Goal: Information Seeking & Learning: Learn about a topic

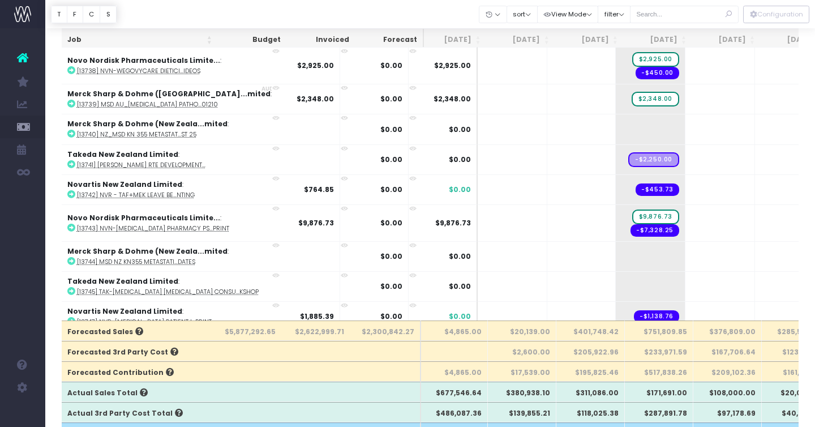
scroll to position [98, 0]
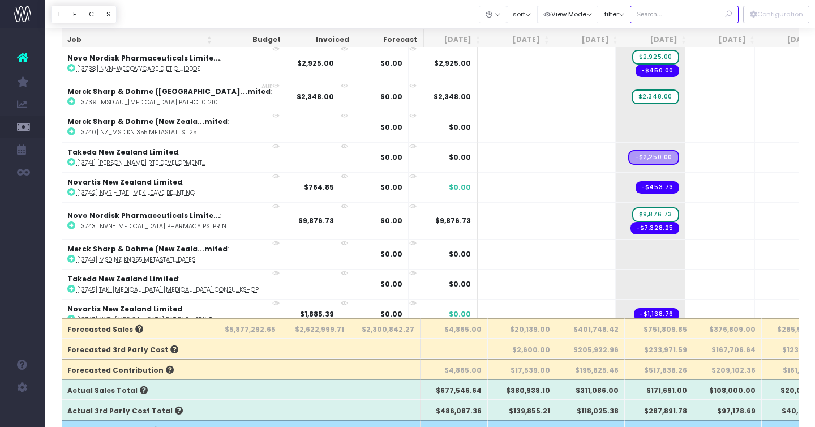
click at [664, 11] on input "text" at bounding box center [684, 15] width 109 height 18
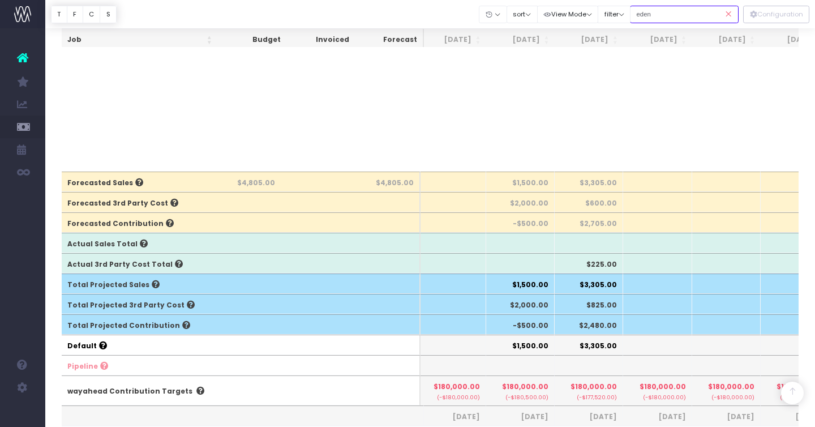
scroll to position [0, 0]
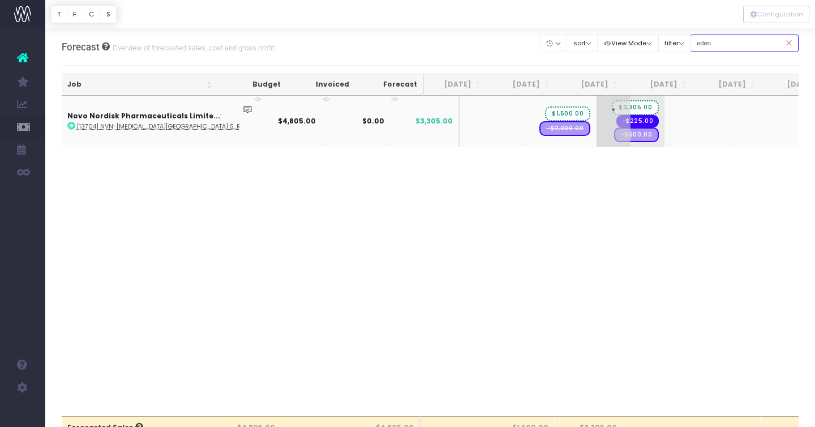
type input "eden"
click at [597, 121] on span "+" at bounding box center [614, 121] width 34 height 51
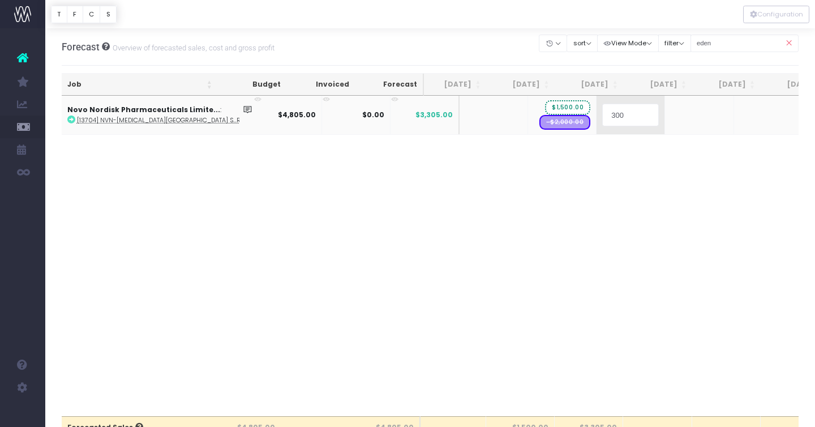
type input "3000"
click at [628, 176] on body "Oh my... this is bad. wayahead wasn't able to load this page. Please contact su…" at bounding box center [407, 213] width 815 height 427
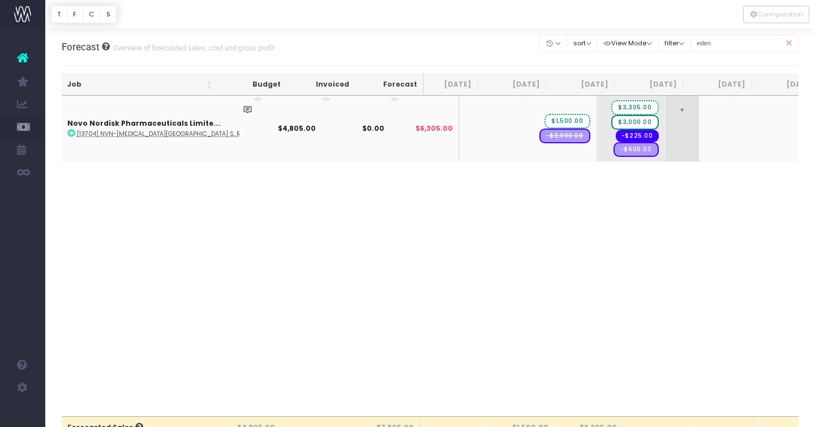
click at [665, 123] on span "+" at bounding box center [682, 129] width 34 height 66
type input "1500"
click at [523, 22] on div at bounding box center [430, 14] width 770 height 28
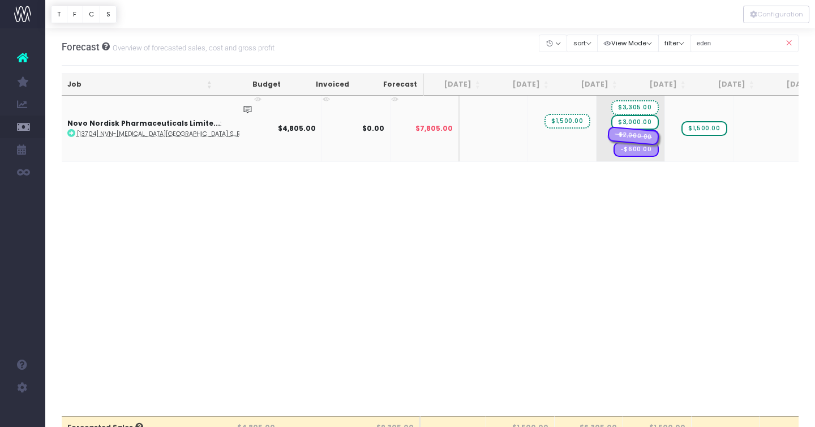
drag, startPoint x: 514, startPoint y: 136, endPoint x: 595, endPoint y: 148, distance: 82.4
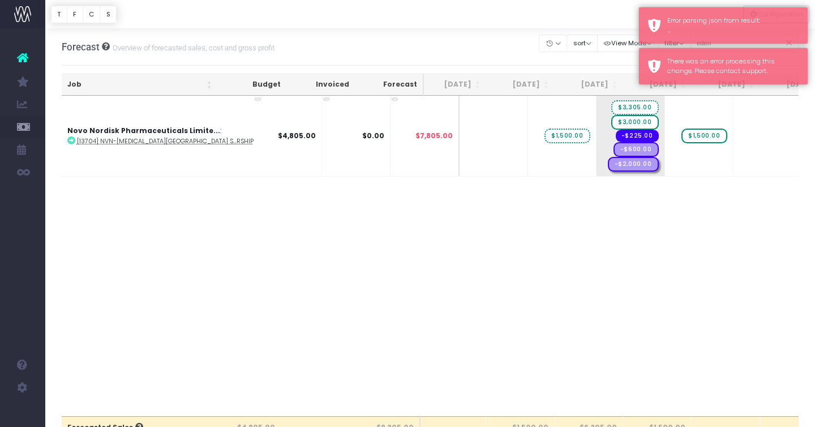
click at [425, 35] on div "Forecast Overview of forecasted sales, cost and gross profit Clear Filters Hide…" at bounding box center [431, 46] width 738 height 37
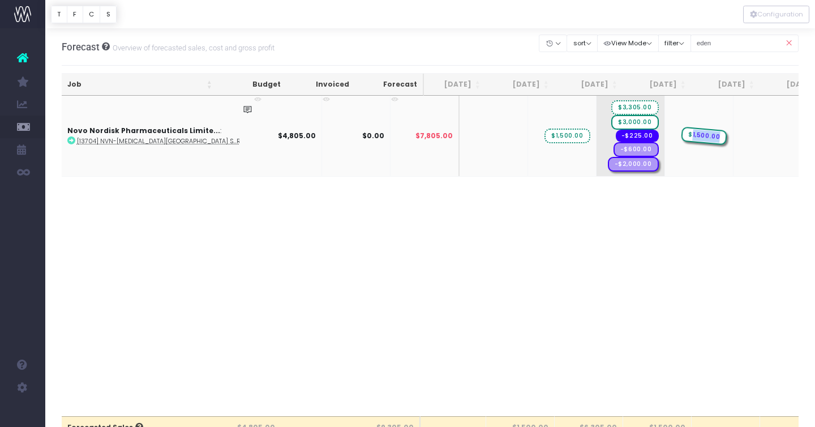
click at [681, 133] on span "$1,500.00" at bounding box center [704, 136] width 46 height 19
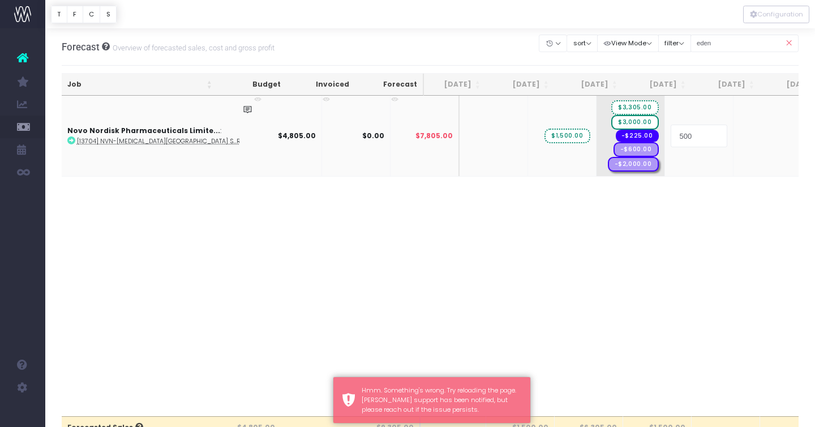
type input "5000"
click at [483, 36] on body "Oh my... this is bad. wayahead wasn't able to load this page. Please contact su…" at bounding box center [407, 213] width 815 height 427
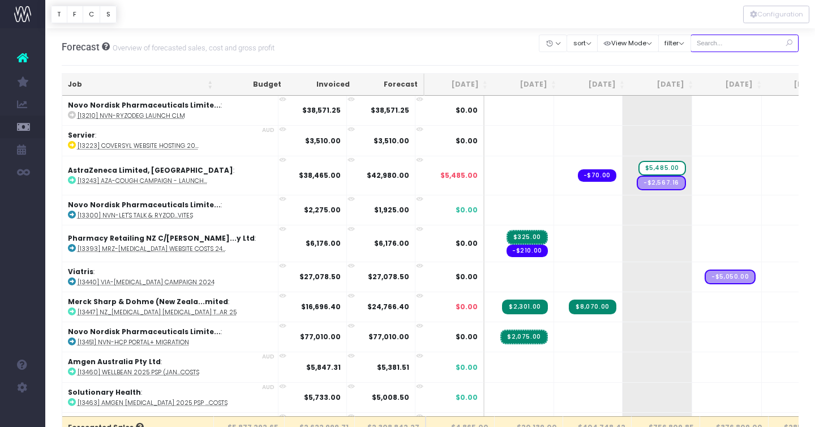
click at [731, 46] on input "text" at bounding box center [745, 44] width 109 height 18
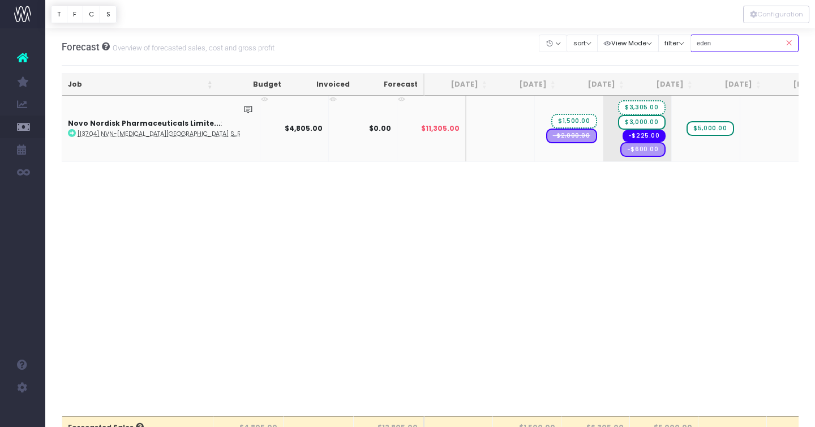
type input "eden"
drag, startPoint x: 529, startPoint y: 136, endPoint x: 596, endPoint y: 142, distance: 67.0
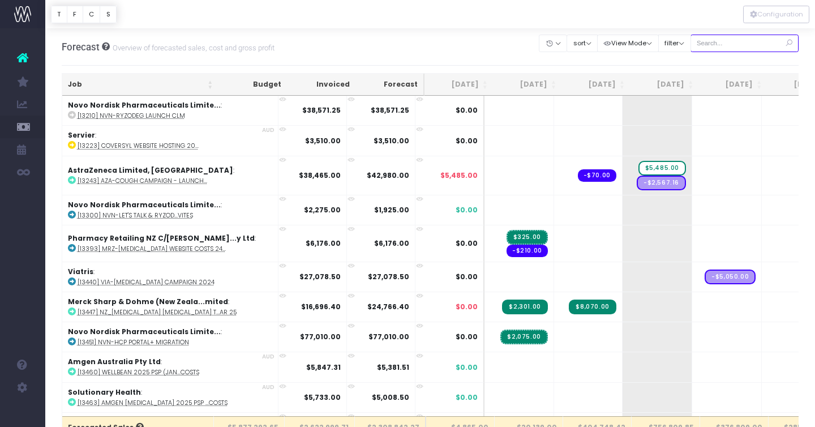
click at [726, 43] on input "text" at bounding box center [745, 44] width 109 height 18
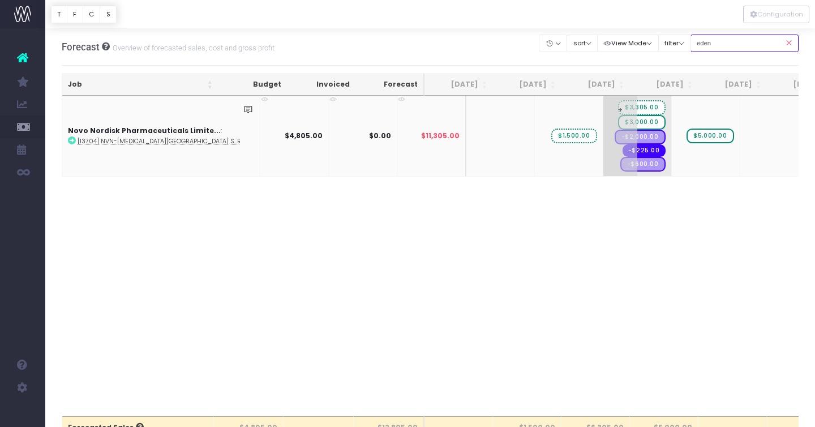
type input "eden"
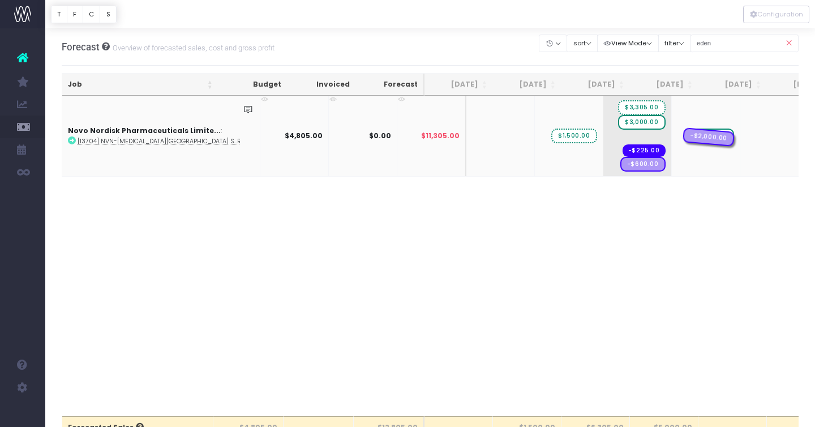
drag, startPoint x: 606, startPoint y: 139, endPoint x: 671, endPoint y: 151, distance: 66.3
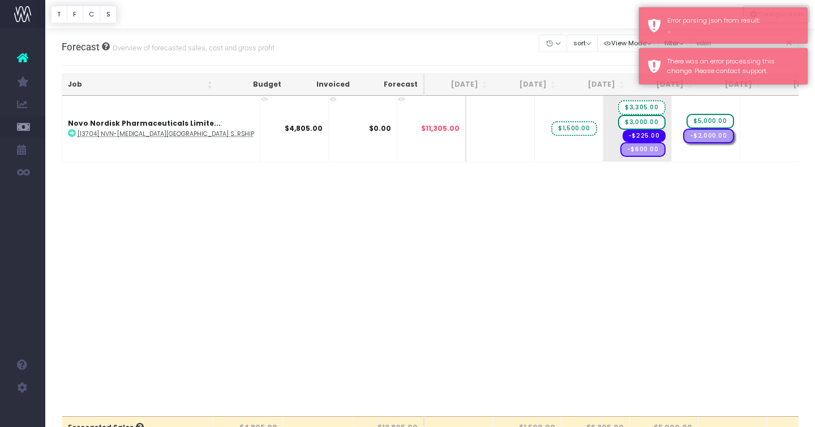
click at [630, 211] on div "Job Budget Invoiced Forecast Jun 25 Jul 25 Aug 25 Sep 25 Oct 25 Nov 25 Dec 25 J…" at bounding box center [431, 256] width 738 height 320
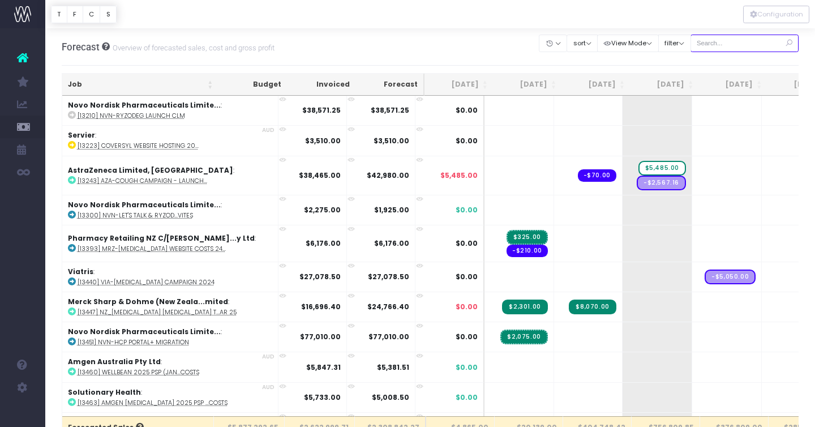
click at [741, 38] on input "text" at bounding box center [745, 44] width 109 height 18
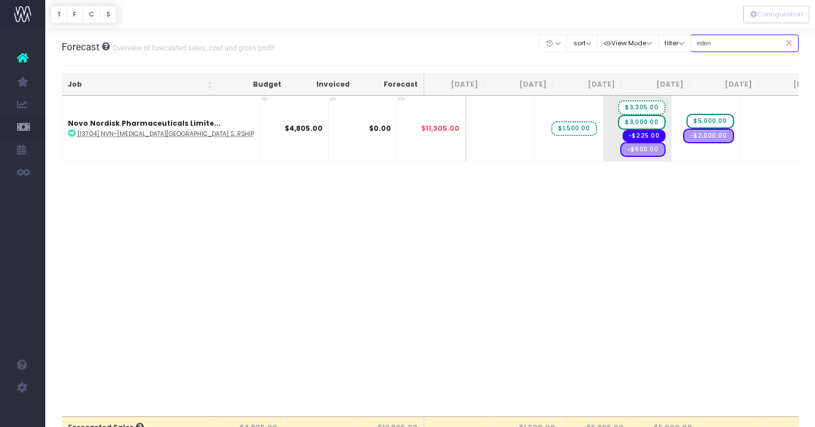
type input "eden"
click at [794, 37] on icon at bounding box center [789, 43] width 20 height 23
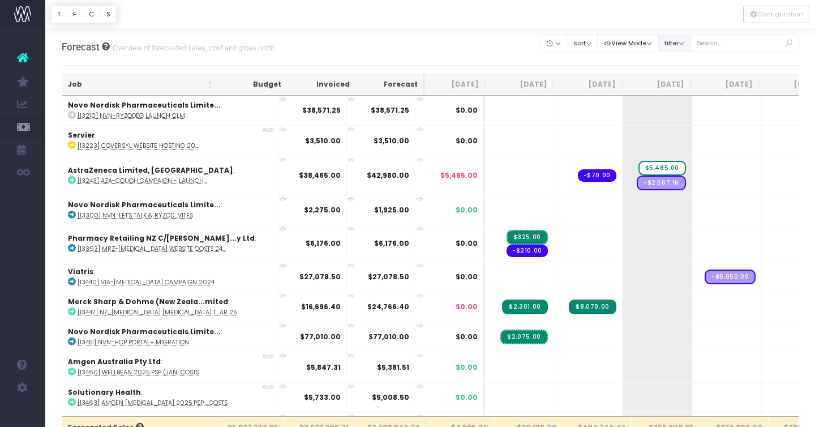
click at [691, 40] on button "filter" at bounding box center [674, 44] width 33 height 18
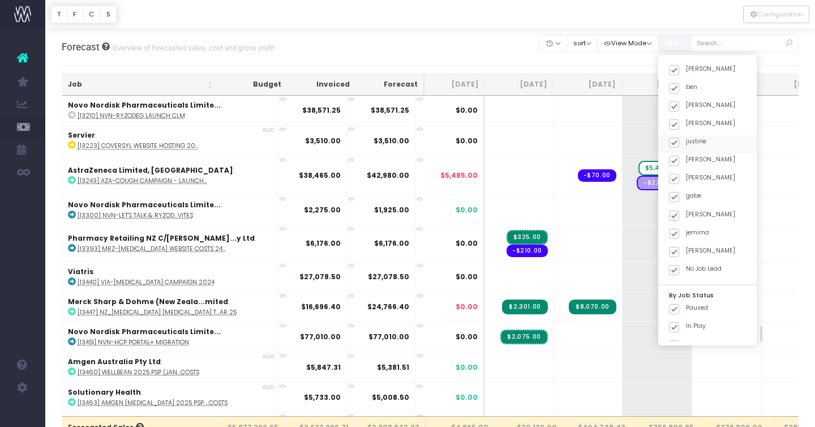
scroll to position [286, 0]
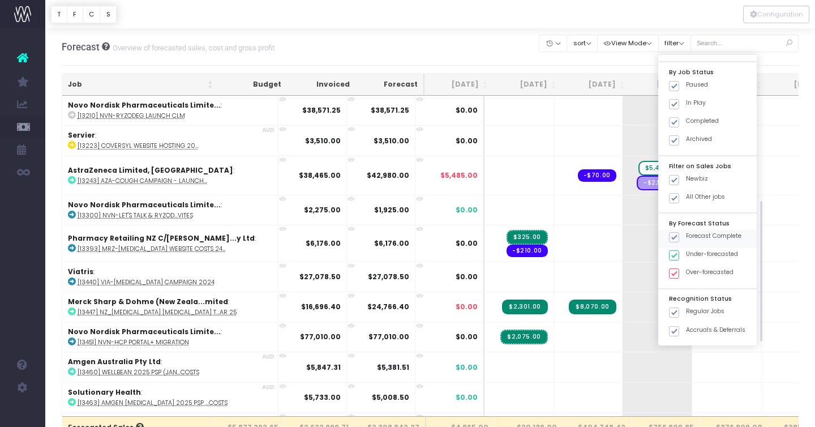
click at [679, 238] on span at bounding box center [674, 237] width 10 height 10
click at [688, 238] on input "Forecast Complete" at bounding box center [689, 235] width 7 height 7
checkbox input "false"
click at [679, 275] on span at bounding box center [674, 273] width 10 height 10
click at [687, 275] on input "Over-forecasted" at bounding box center [689, 271] width 7 height 7
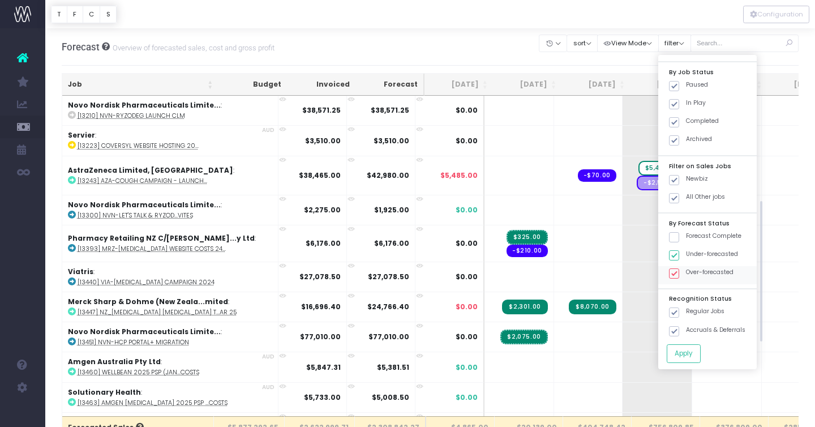
checkbox input "false"
click at [701, 354] on button "Apply" at bounding box center [684, 353] width 34 height 19
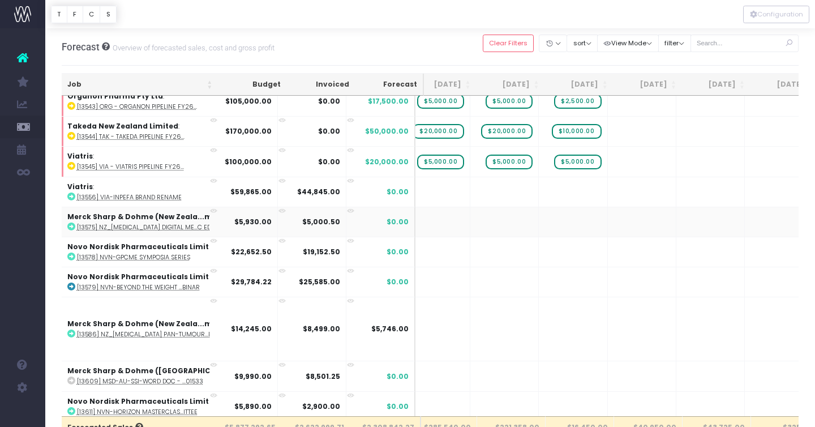
scroll to position [498, 291]
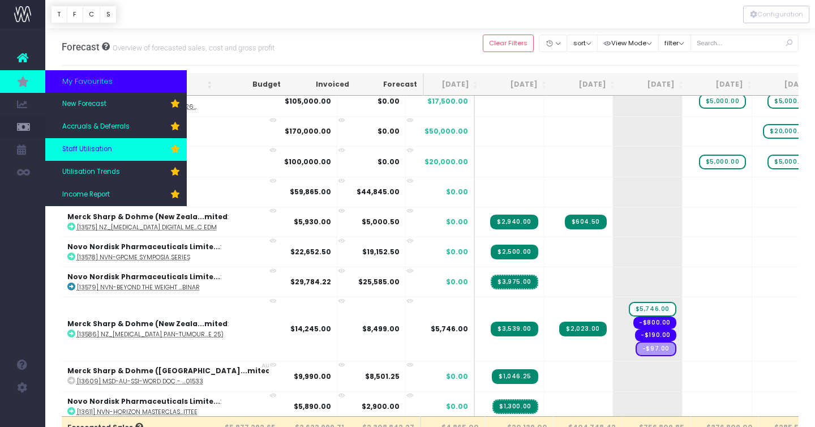
click at [121, 152] on link "Staff Utilisation" at bounding box center [116, 149] width 142 height 23
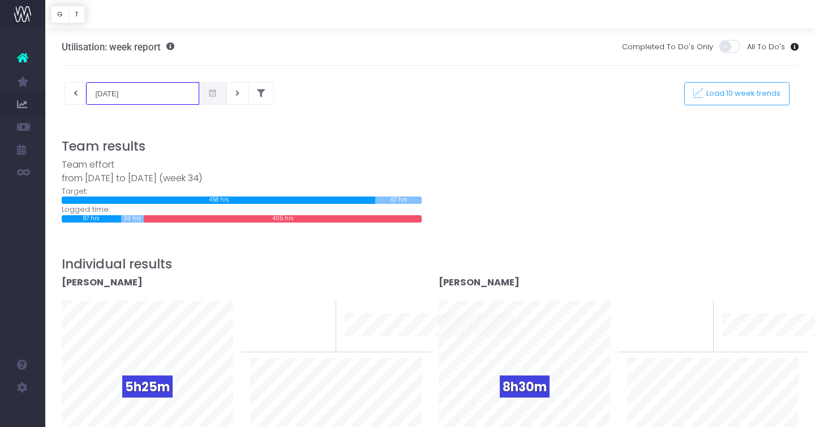
click at [106, 91] on input "[DATE]" at bounding box center [142, 93] width 113 height 23
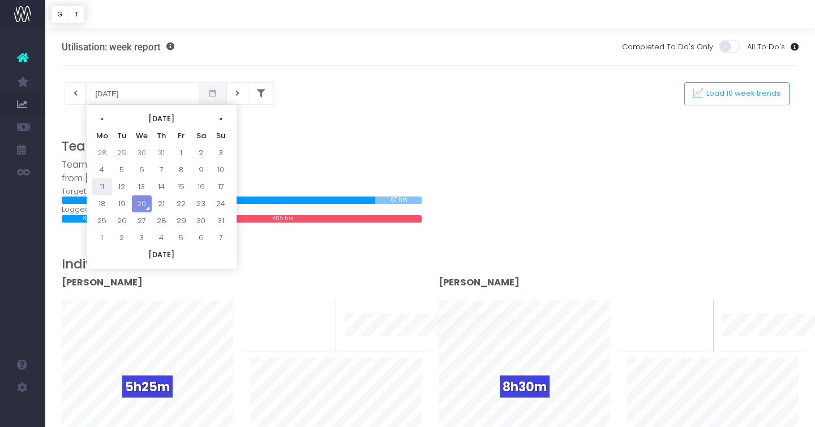
click at [104, 184] on td "11" at bounding box center [102, 186] width 20 height 17
type input "[DATE]"
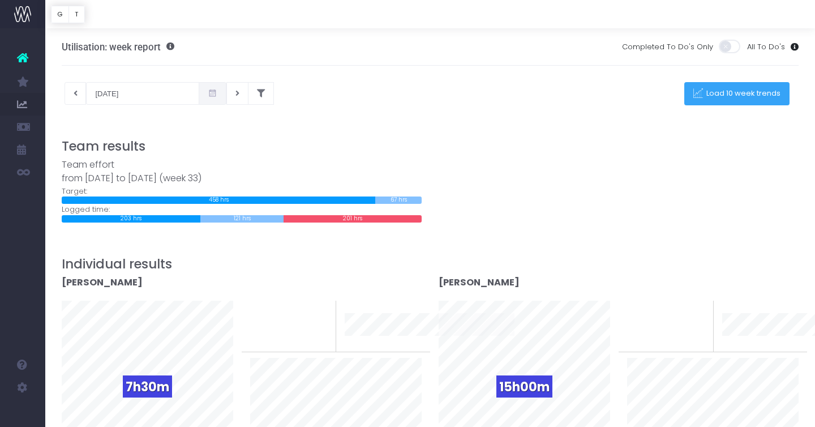
click at [746, 100] on button "Load 10 week trends" at bounding box center [736, 93] width 105 height 23
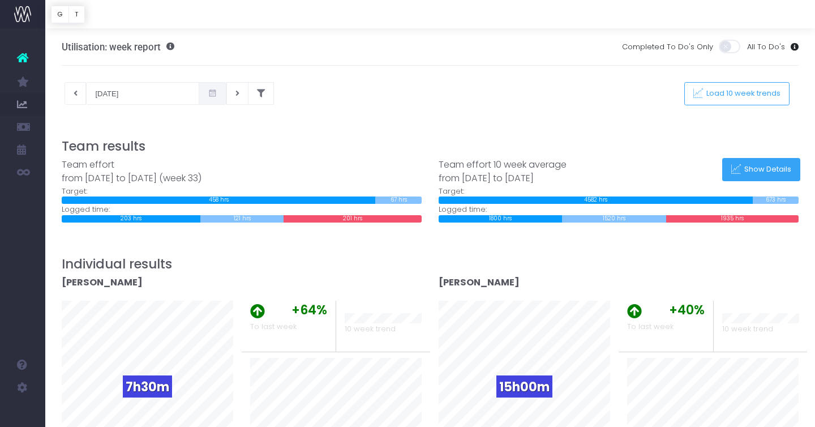
click at [779, 173] on span "Show Details" at bounding box center [766, 170] width 51 height 10
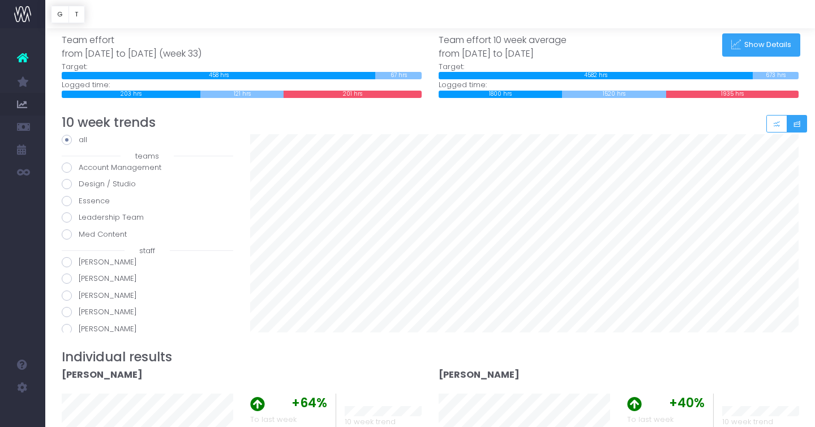
scroll to position [132, 0]
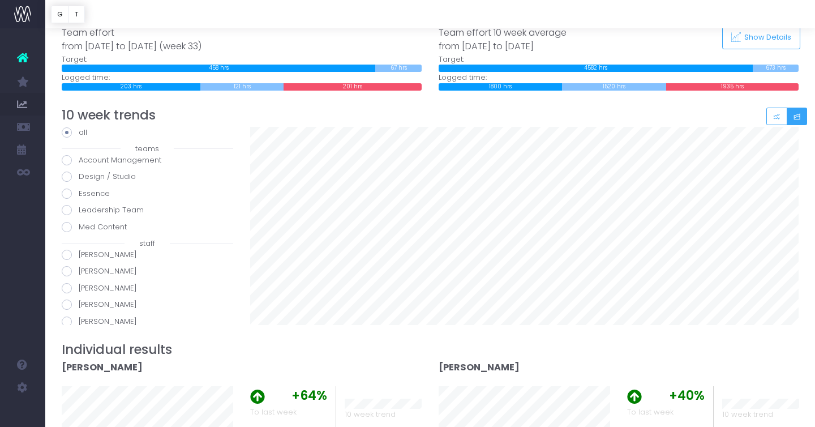
click at [70, 252] on span at bounding box center [67, 255] width 10 height 10
click at [79, 252] on input "[PERSON_NAME]" at bounding box center [82, 252] width 7 height 7
radio input "true"
click at [69, 268] on span at bounding box center [67, 271] width 10 height 10
click at [79, 268] on input "[PERSON_NAME]" at bounding box center [82, 269] width 7 height 7
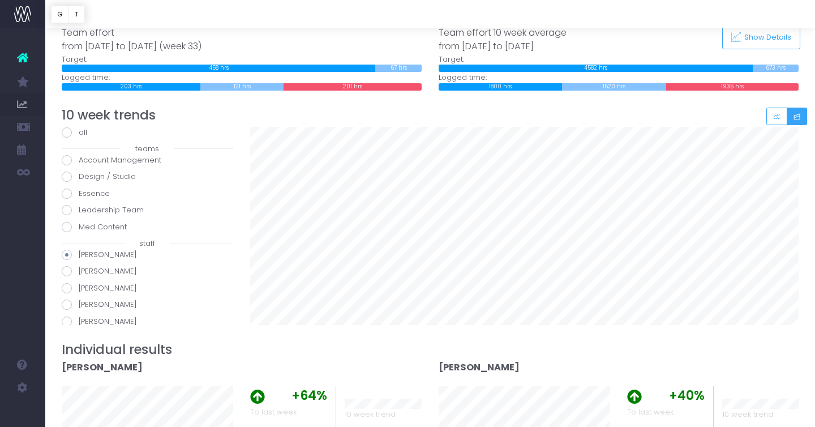
radio input "true"
click at [66, 288] on span at bounding box center [67, 288] width 10 height 10
click at [79, 288] on input "[PERSON_NAME]" at bounding box center [82, 286] width 7 height 7
radio input "true"
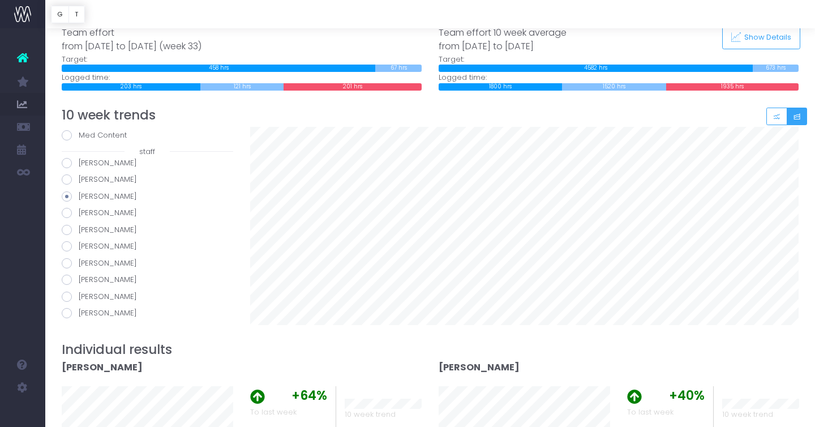
scroll to position [92, 0]
click at [69, 211] on span at bounding box center [67, 212] width 10 height 10
click at [79, 211] on input "[PERSON_NAME]" at bounding box center [82, 210] width 7 height 7
radio input "true"
click at [69, 228] on span at bounding box center [67, 229] width 10 height 10
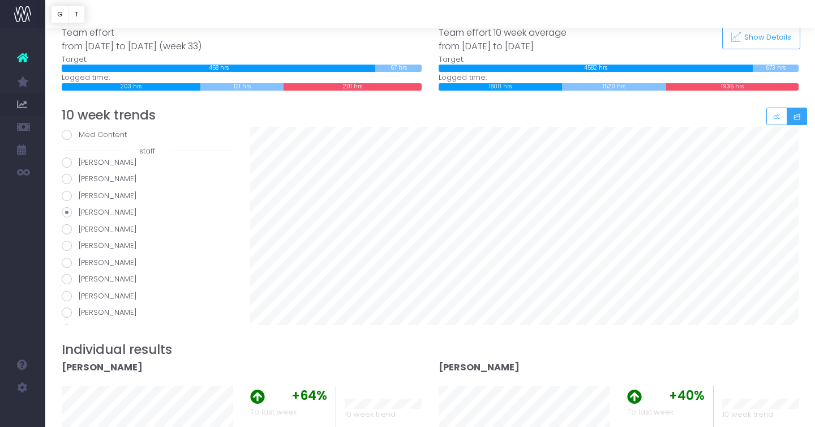
click at [79, 228] on input "[PERSON_NAME]" at bounding box center [82, 227] width 7 height 7
radio input "true"
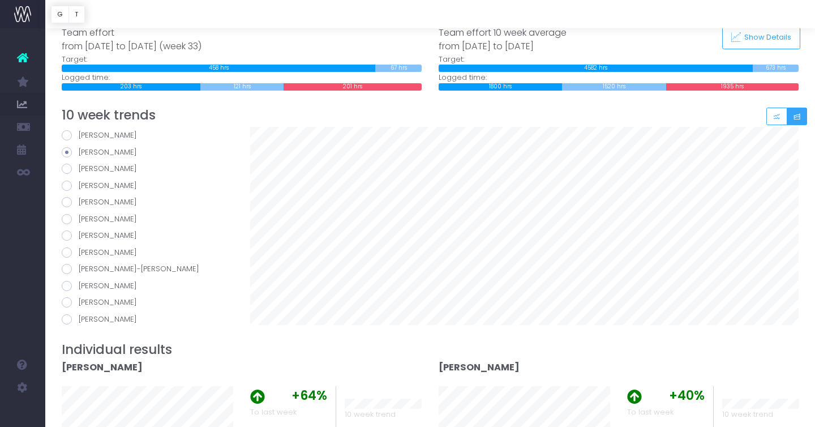
scroll to position [170, 0]
click at [69, 169] on span at bounding box center [67, 167] width 10 height 10
click at [79, 169] on input "[PERSON_NAME]" at bounding box center [82, 165] width 7 height 7
radio input "true"
click at [66, 184] on span at bounding box center [67, 184] width 10 height 10
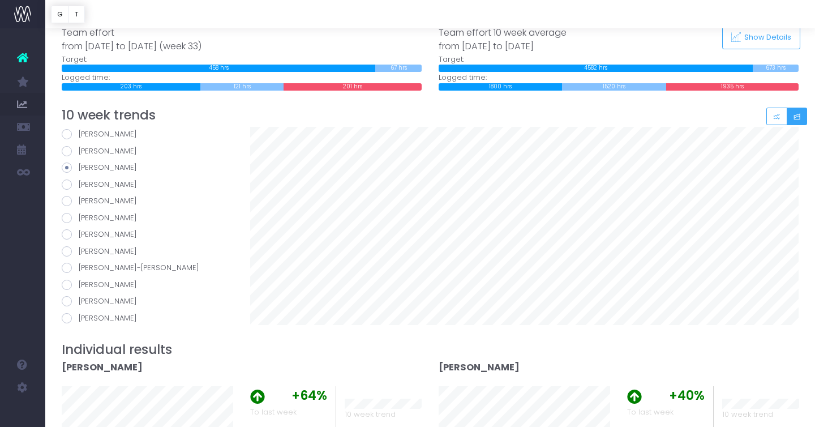
click at [79, 184] on input "[PERSON_NAME]" at bounding box center [82, 182] width 7 height 7
radio input "true"
click at [67, 197] on span at bounding box center [67, 201] width 10 height 10
click at [79, 197] on input "Helene Wellington" at bounding box center [82, 198] width 7 height 7
radio input "true"
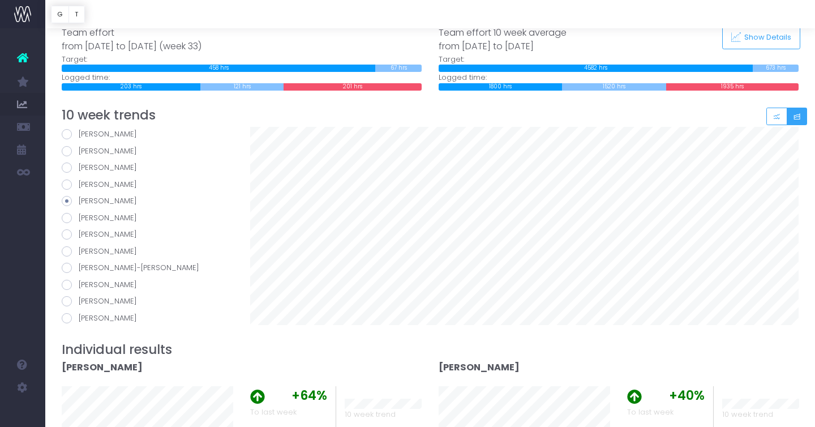
click at [67, 217] on span at bounding box center [67, 218] width 10 height 10
click at [79, 217] on input "Holly Mafaufau" at bounding box center [82, 215] width 7 height 7
radio input "true"
click at [67, 233] on span at bounding box center [67, 234] width 10 height 10
click at [79, 233] on input "[PERSON_NAME]" at bounding box center [82, 232] width 7 height 7
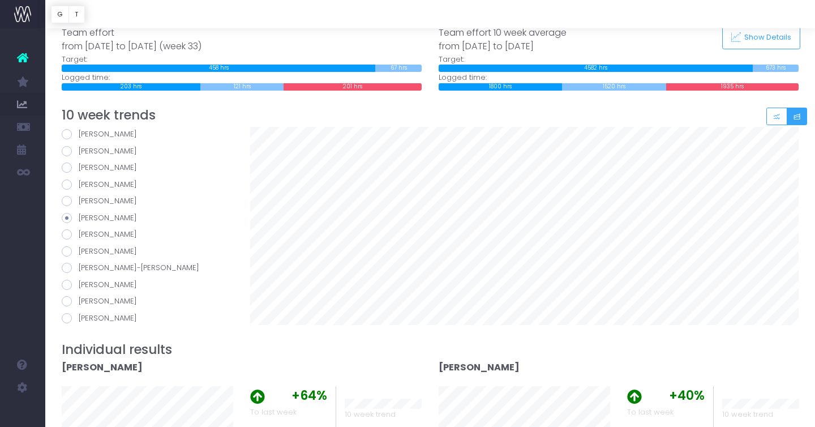
radio input "true"
click at [69, 214] on span at bounding box center [67, 217] width 10 height 10
click at [79, 214] on input "[PERSON_NAME]" at bounding box center [82, 214] width 7 height 7
radio input "true"
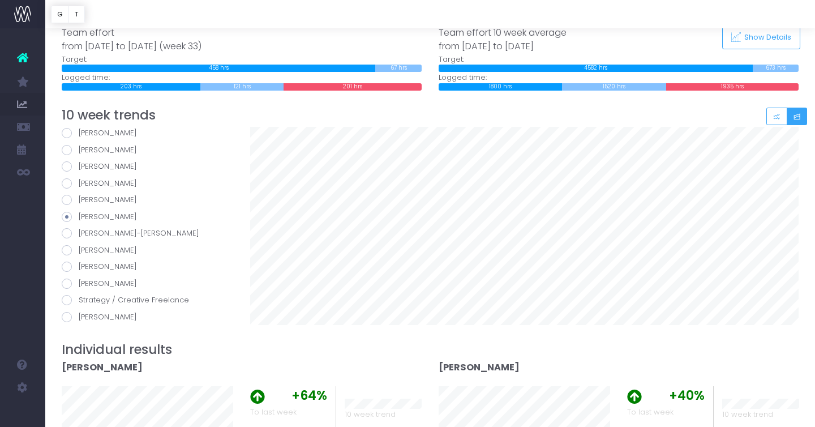
click at [68, 230] on span at bounding box center [67, 233] width 10 height 10
click at [79, 230] on input "[PERSON_NAME]-[PERSON_NAME]" at bounding box center [82, 231] width 7 height 7
radio input "true"
click at [66, 249] on span at bounding box center [67, 250] width 10 height 10
click at [79, 249] on input "[PERSON_NAME]" at bounding box center [82, 248] width 7 height 7
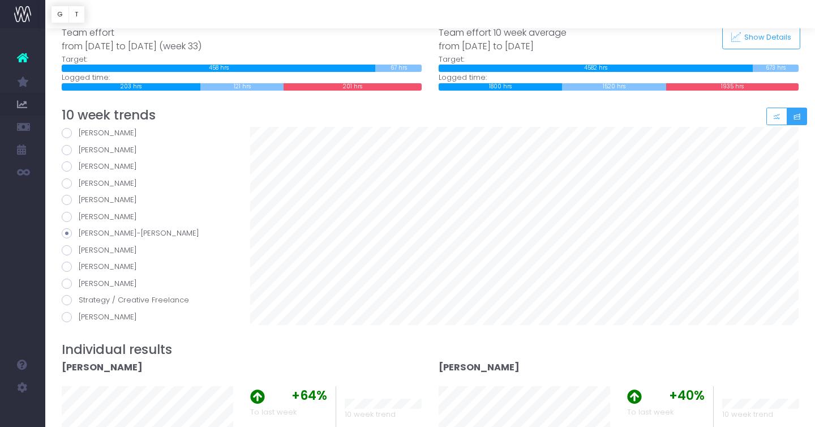
radio input "true"
click at [67, 264] on span at bounding box center [67, 267] width 10 height 10
click at [79, 264] on input "[PERSON_NAME]" at bounding box center [82, 264] width 7 height 7
radio input "true"
click at [67, 279] on span at bounding box center [67, 284] width 10 height 10
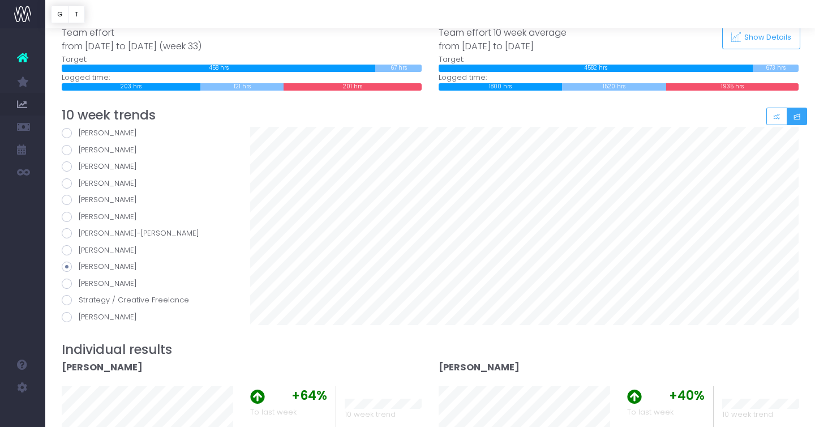
click at [79, 278] on input "[PERSON_NAME]" at bounding box center [82, 281] width 7 height 7
radio input "true"
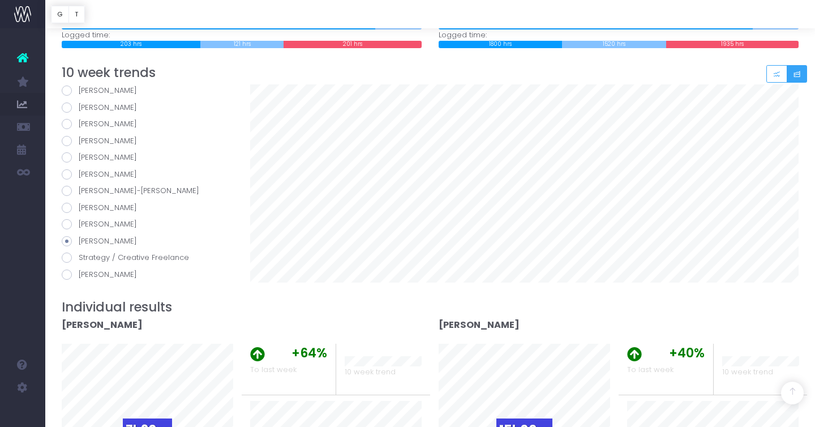
scroll to position [174, 0]
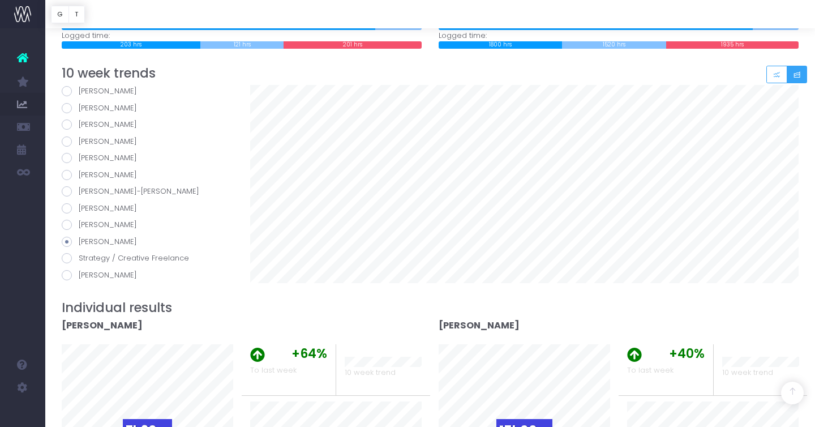
click at [68, 260] on span at bounding box center [67, 258] width 10 height 10
click at [79, 260] on input "Strategy / Creative Freelance" at bounding box center [82, 256] width 7 height 7
radio input "true"
click at [70, 273] on span at bounding box center [67, 275] width 10 height 10
click at [79, 273] on input "[PERSON_NAME]" at bounding box center [82, 272] width 7 height 7
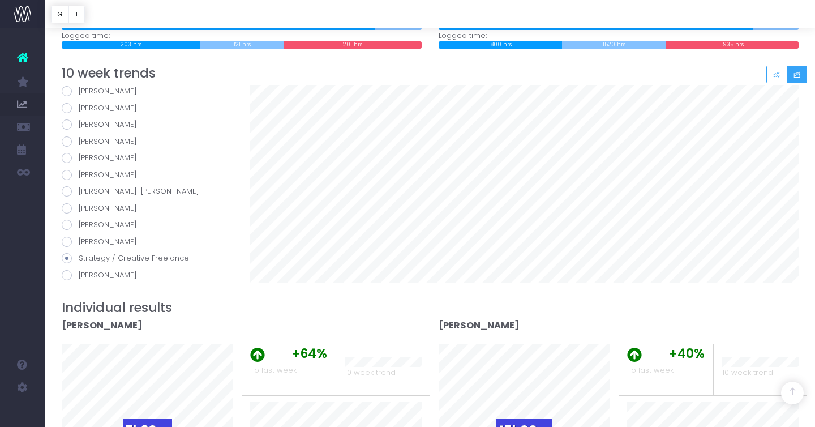
radio input "true"
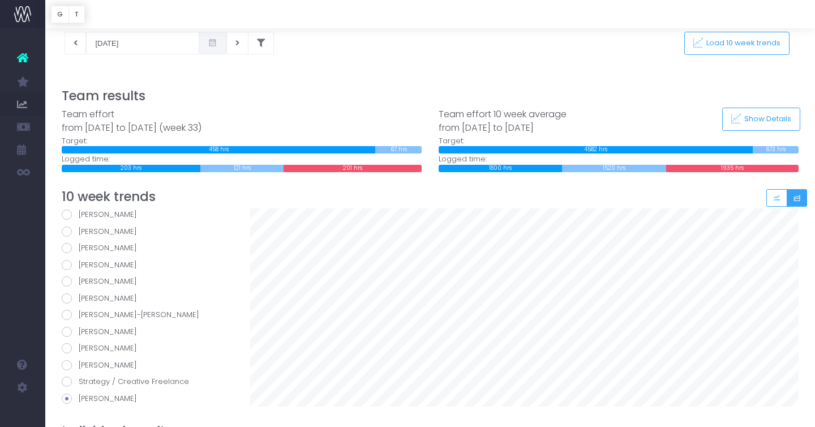
scroll to position [0, 0]
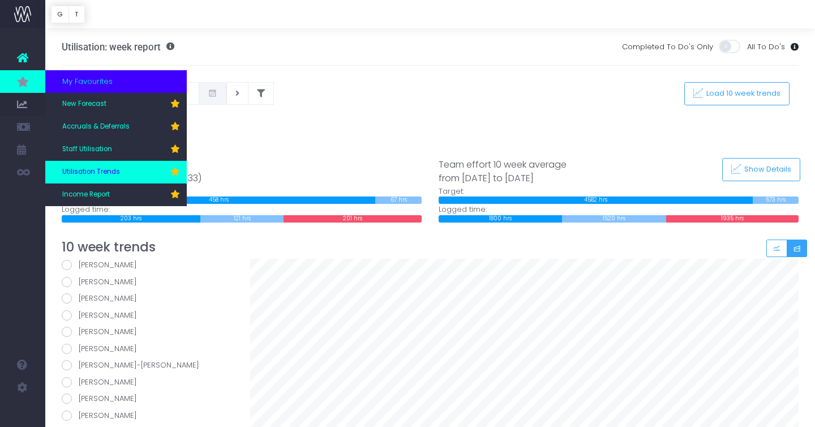
click at [110, 176] on span "Utilisation Trends" at bounding box center [91, 172] width 58 height 10
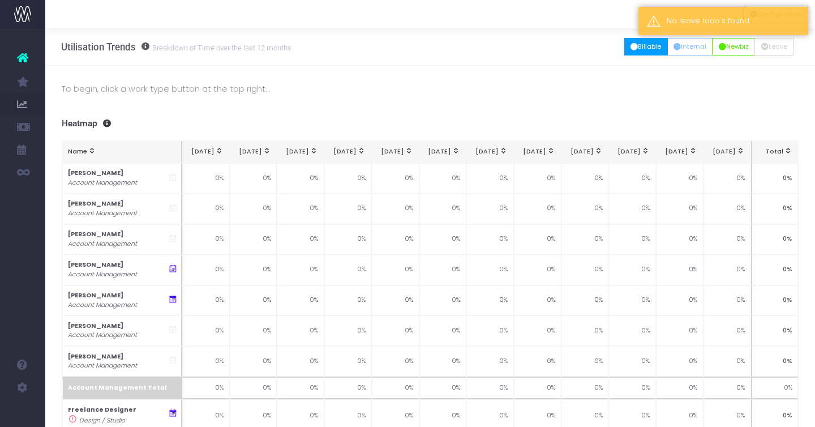
click at [644, 48] on button "Billable" at bounding box center [646, 47] width 44 height 18
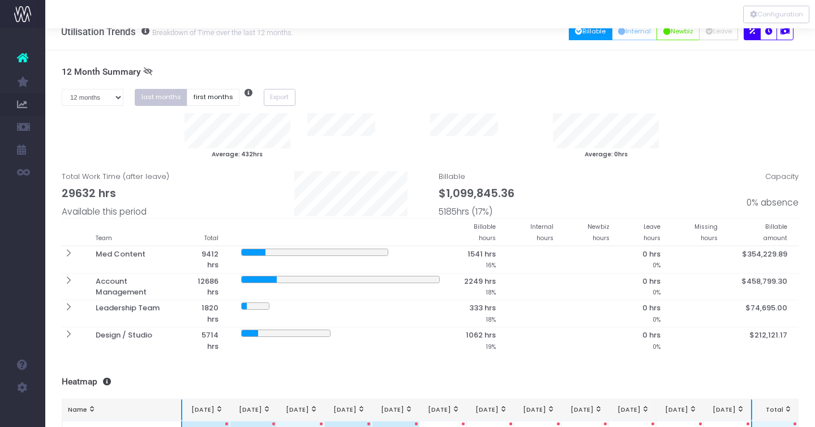
scroll to position [16, 0]
click at [87, 94] on select "1 month 2 months 3 months 4 months 5 months 6 months 7 months 8 months 9 months…" at bounding box center [93, 97] width 62 height 18
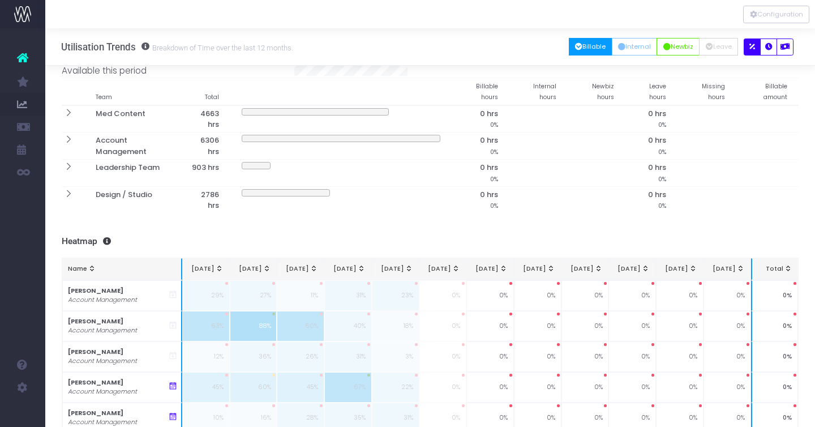
scroll to position [0, 0]
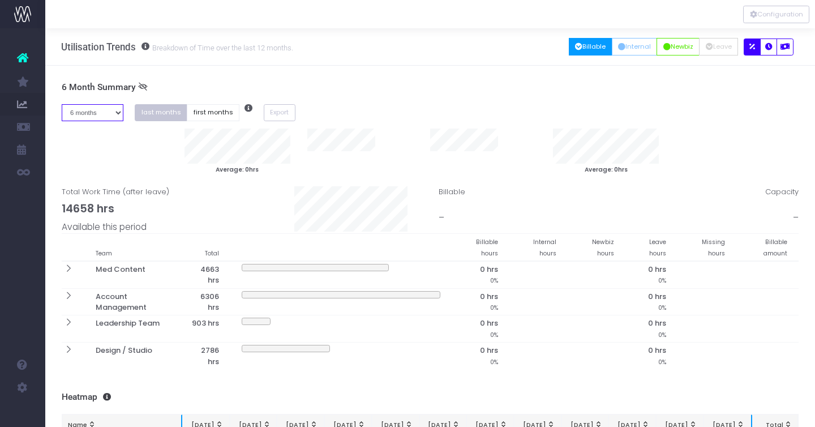
click at [114, 113] on select "1 month 2 months 3 months 4 months 5 months 6 months 7 months 8 months 9 months…" at bounding box center [93, 113] width 62 height 18
select select "twelve"
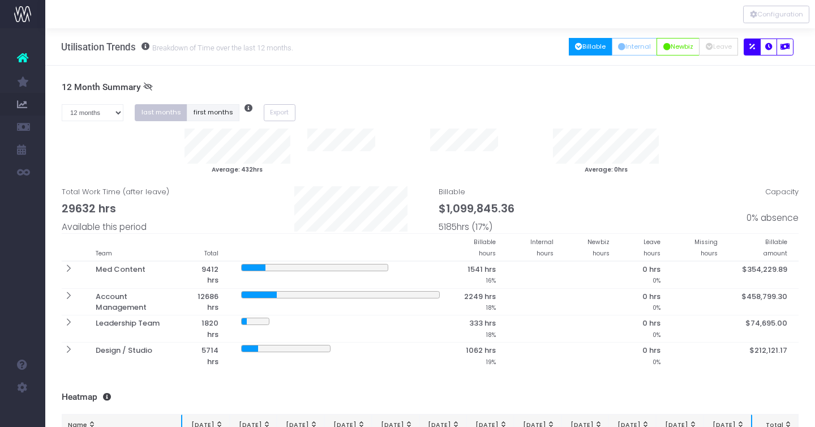
click at [211, 108] on button "first months" at bounding box center [213, 113] width 53 height 18
